Goal: Find specific page/section: Find specific page/section

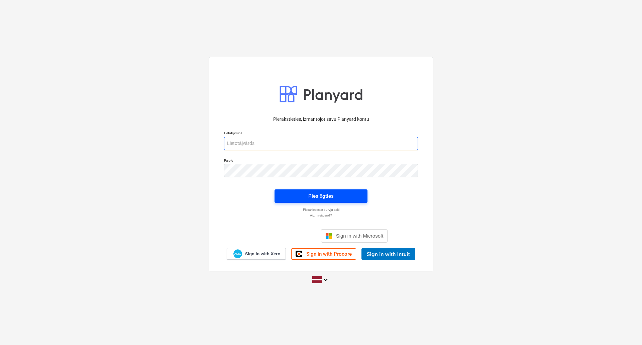
type input "[PERSON_NAME][EMAIL_ADDRESS][DOMAIN_NAME]"
click at [330, 196] on div "Pieslēgties" at bounding box center [320, 196] width 25 height 9
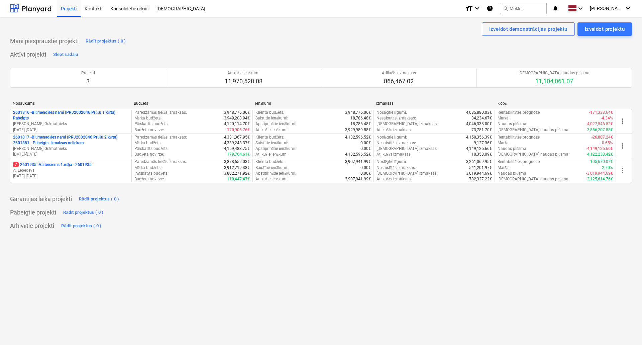
click at [263, 263] on div "Izveidot demonstrācijas projektu Izveidot projektu Mani piespraustie projekti R…" at bounding box center [321, 181] width 642 height 328
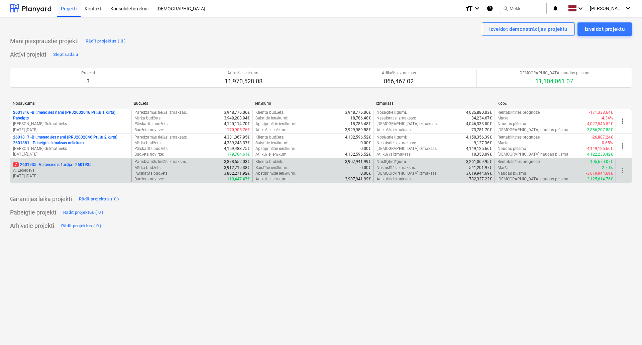
click at [101, 173] on p "[DATE] - [DATE]" at bounding box center [71, 176] width 116 height 6
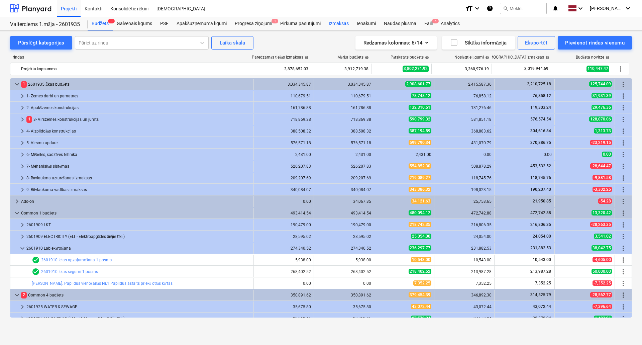
click at [337, 24] on div "Izmaksas" at bounding box center [339, 23] width 28 height 13
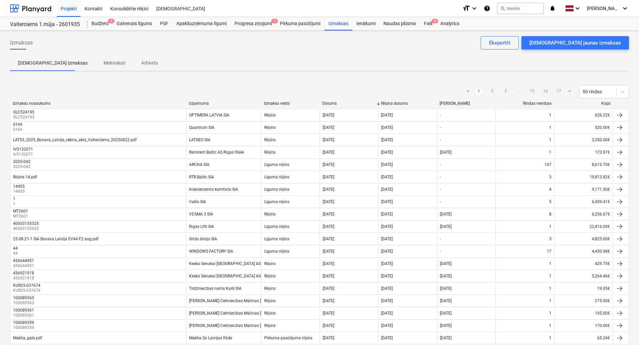
click at [210, 104] on div "Uzņēmums" at bounding box center [224, 103] width 70 height 5
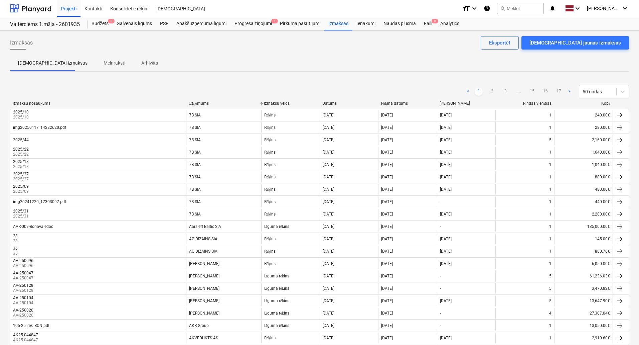
click at [488, 94] on ul "< 1 2 3 ... 15 16 17 >" at bounding box center [519, 92] width 110 height 8
click at [492, 91] on link "2" at bounding box center [492, 92] width 8 height 8
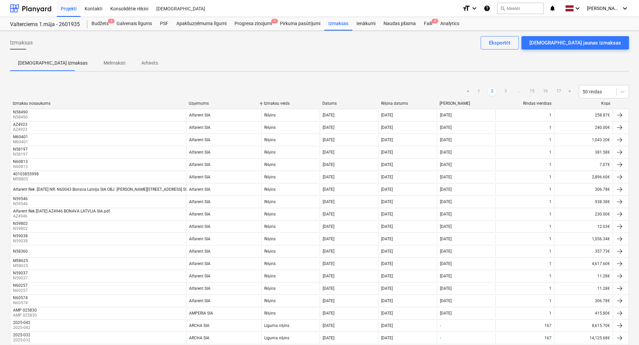
click at [508, 93] on link "3" at bounding box center [506, 92] width 8 height 8
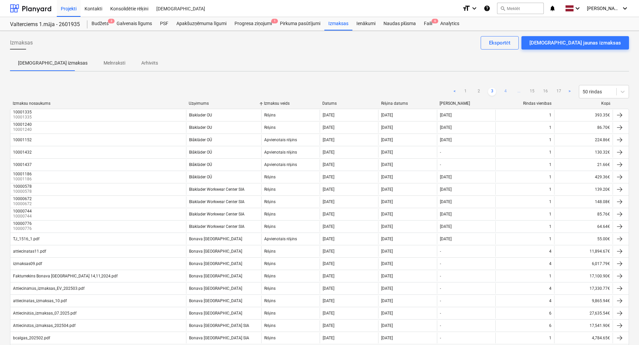
click at [507, 94] on link "4" at bounding box center [506, 92] width 8 height 8
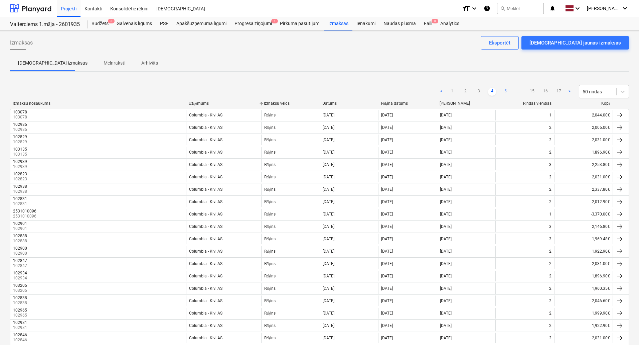
click at [506, 91] on link "5" at bounding box center [506, 92] width 8 height 8
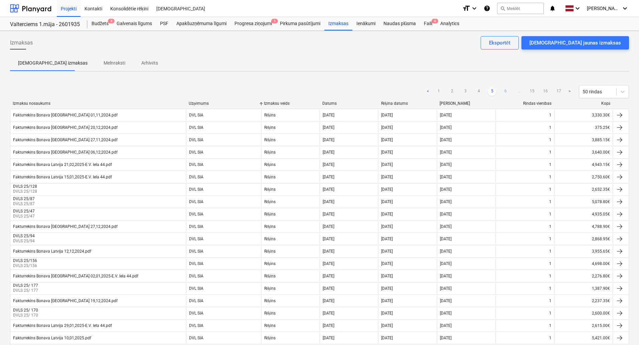
click at [505, 92] on link "6" at bounding box center [506, 92] width 8 height 8
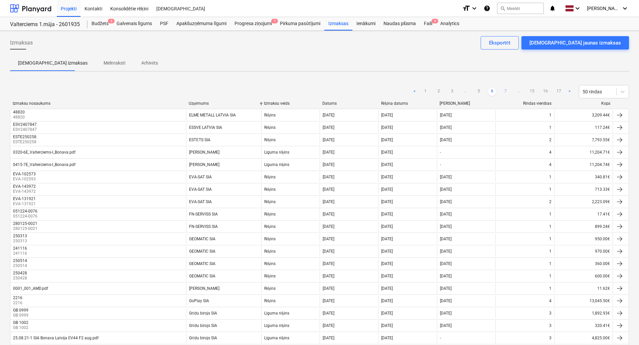
click at [503, 89] on link "7" at bounding box center [506, 92] width 8 height 8
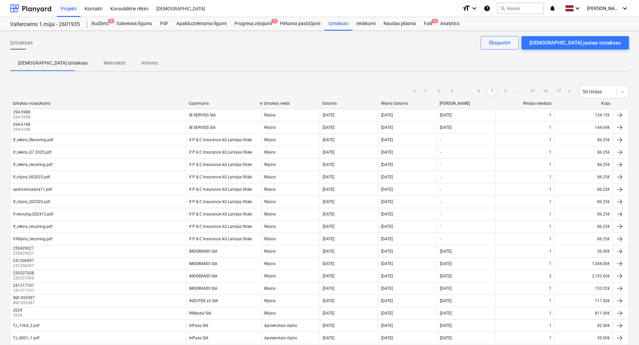
click at [504, 94] on link "8" at bounding box center [506, 92] width 8 height 8
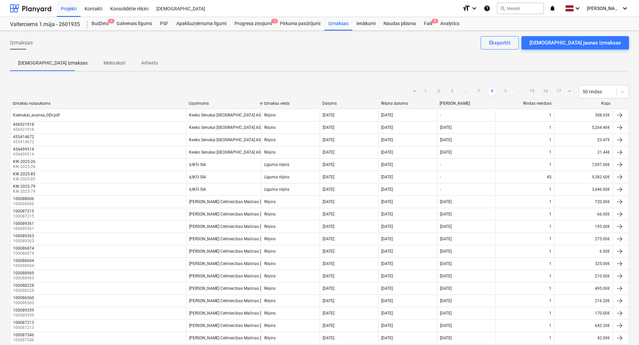
click at [504, 90] on link "9" at bounding box center [506, 92] width 8 height 8
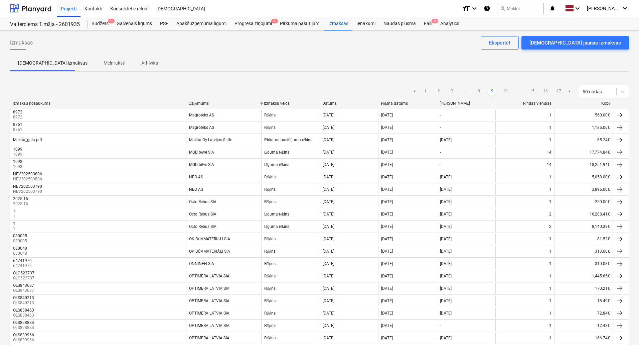
click at [504, 92] on link "10" at bounding box center [506, 92] width 8 height 8
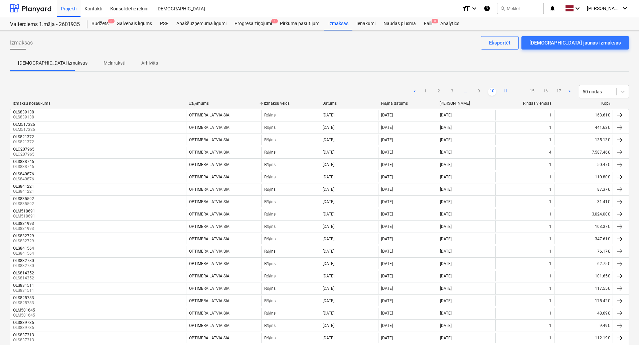
click at [505, 90] on link "11" at bounding box center [506, 92] width 8 height 8
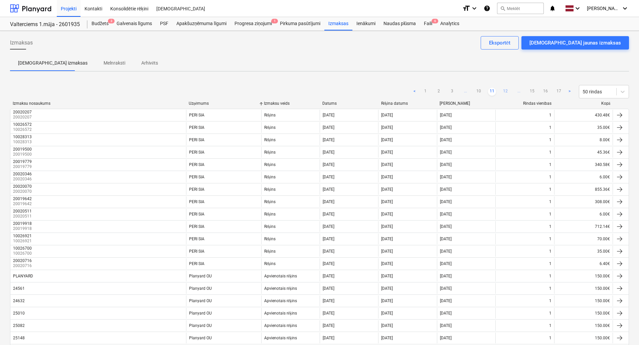
click at [504, 91] on link "12" at bounding box center [506, 92] width 8 height 8
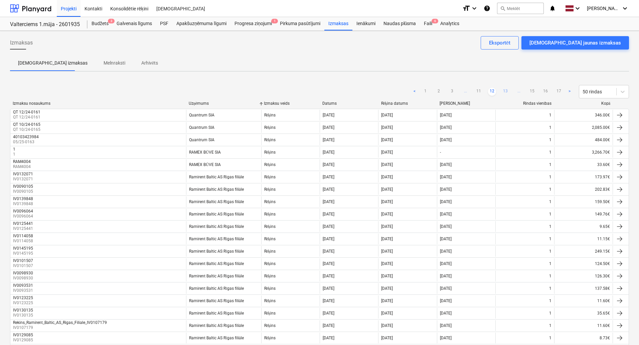
click at [508, 93] on link "13" at bounding box center [506, 92] width 8 height 8
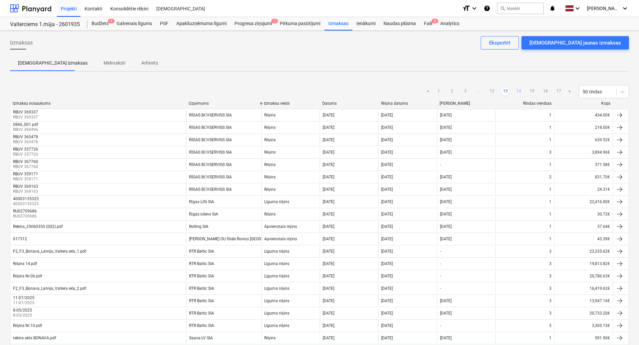
click at [519, 91] on link "14" at bounding box center [519, 92] width 8 height 8
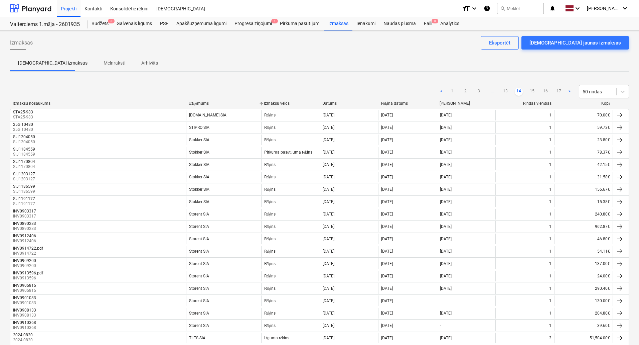
click at [536, 93] on ul "< 1 2 3 ... 13 14 15 16 17 >" at bounding box center [506, 92] width 136 height 8
click at [532, 92] on link "15" at bounding box center [532, 92] width 8 height 8
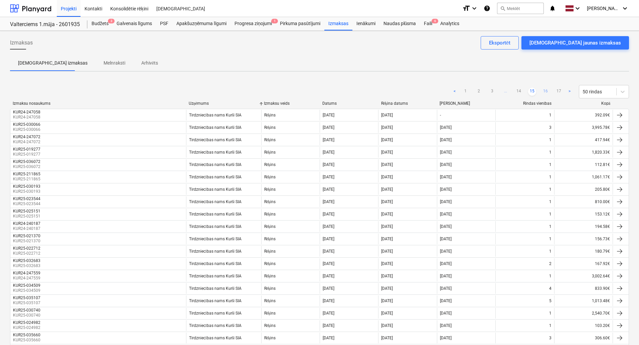
click at [544, 90] on link "16" at bounding box center [546, 92] width 8 height 8
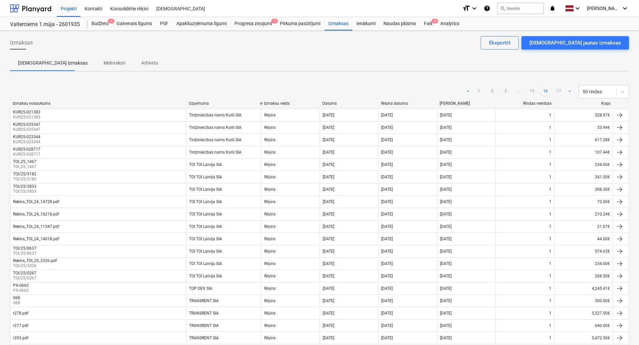
click at [556, 91] on link "17" at bounding box center [559, 92] width 8 height 8
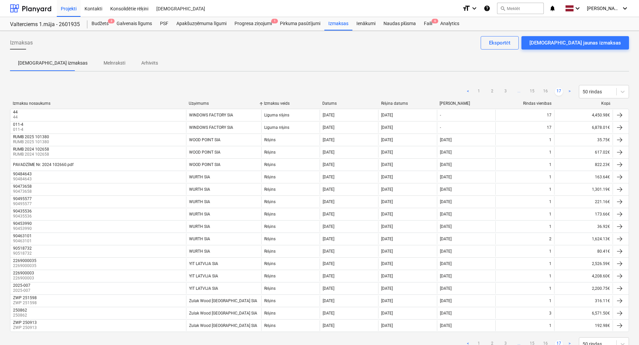
click at [570, 89] on link ">" at bounding box center [570, 92] width 8 height 8
click at [568, 90] on link ">" at bounding box center [570, 92] width 8 height 8
click at [480, 91] on link "1" at bounding box center [479, 92] width 8 height 8
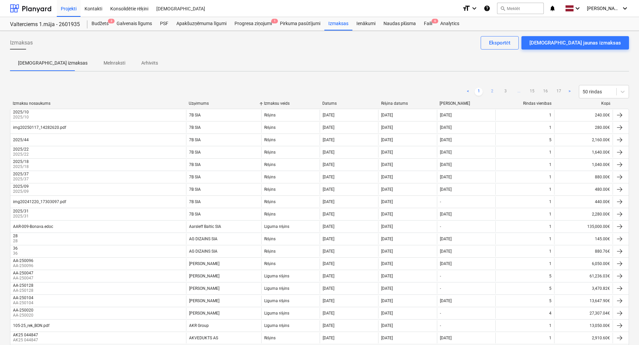
click at [492, 94] on link "2" at bounding box center [492, 92] width 8 height 8
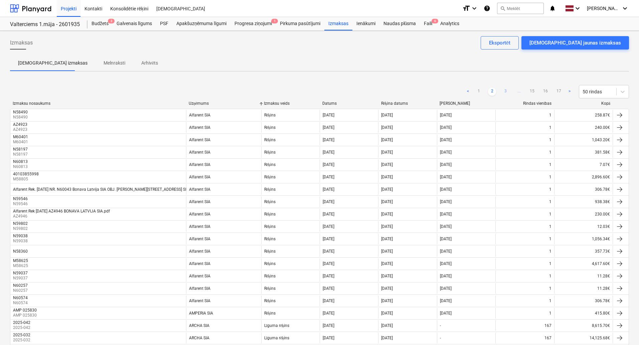
click at [502, 91] on link "3" at bounding box center [506, 92] width 8 height 8
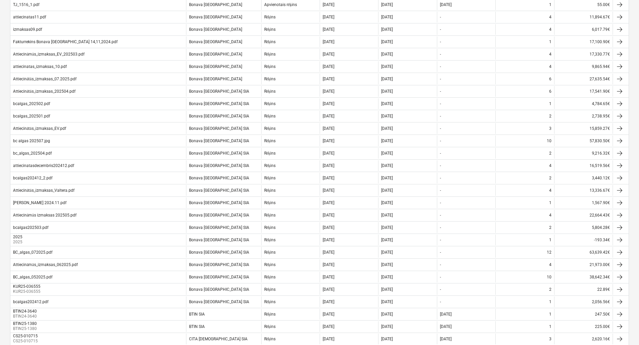
scroll to position [420, 0]
